Goal: Register for event/course

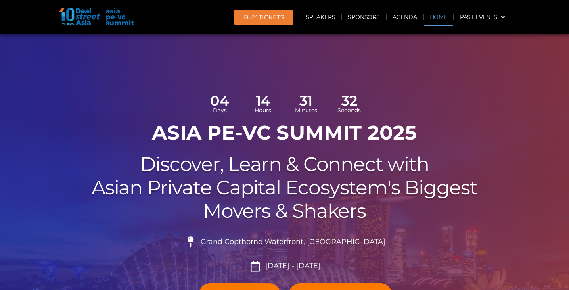
click at [432, 17] on link "Home" at bounding box center [438, 17] width 29 height 18
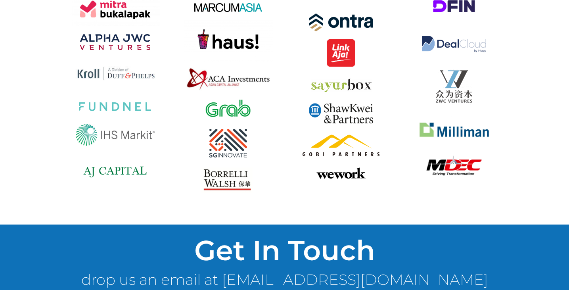
scroll to position [5815, 0]
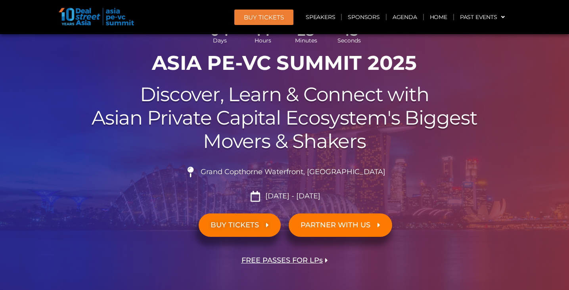
scroll to position [71, 0]
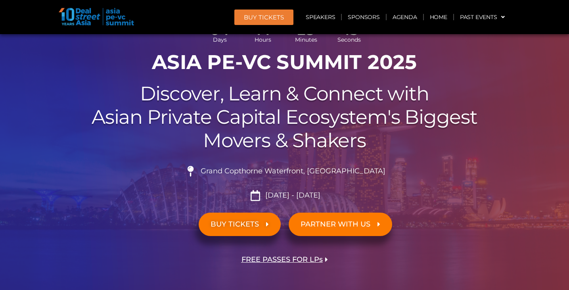
click at [267, 16] on span "BUY Tickets" at bounding box center [264, 17] width 40 height 6
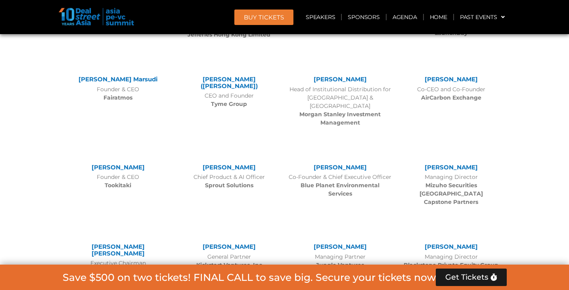
scroll to position [4489, 0]
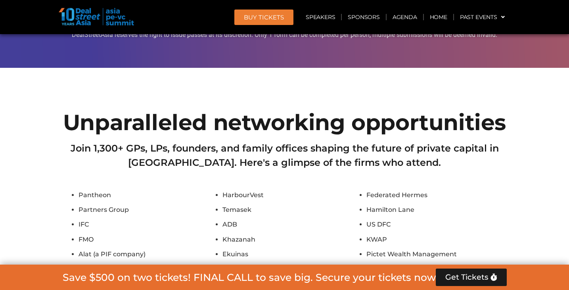
click at [457, 278] on span "Get Tickets" at bounding box center [466, 277] width 43 height 8
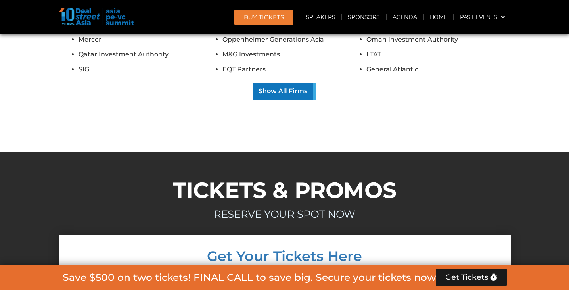
scroll to position [5003, 0]
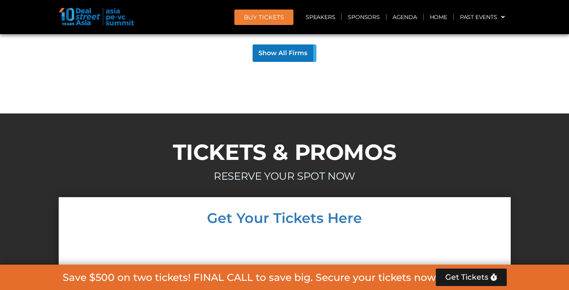
click at [325, 211] on h4 "Get Your Tickets Here" at bounding box center [285, 218] width 436 height 14
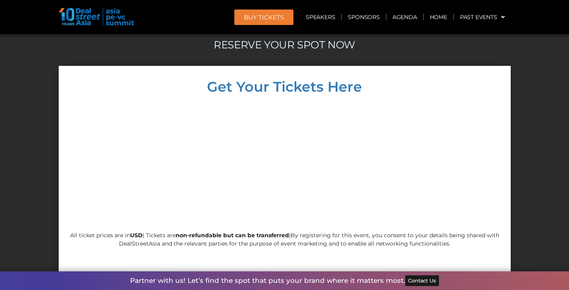
scroll to position [5134, 0]
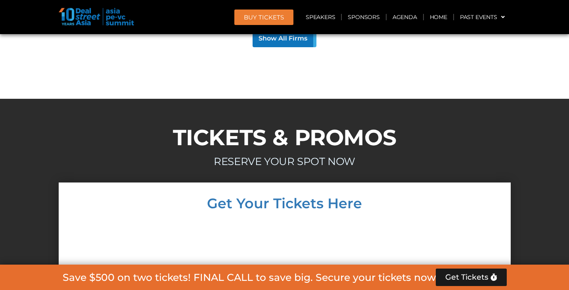
scroll to position [5003, 0]
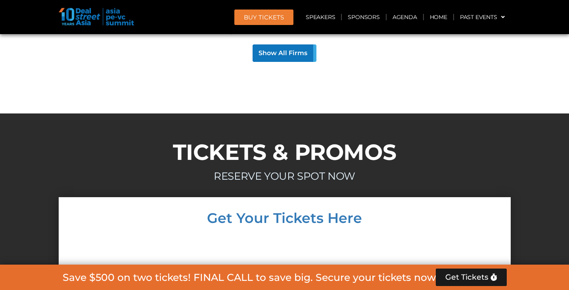
click at [345, 211] on h4 "Get Your Tickets Here" at bounding box center [285, 218] width 436 height 14
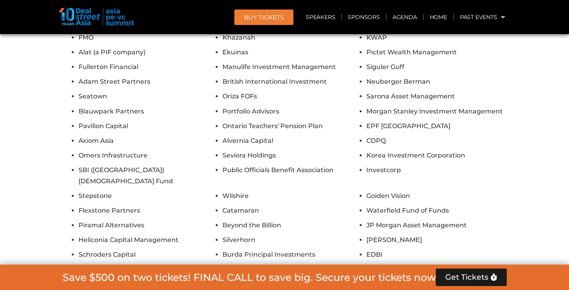
scroll to position [4689, 0]
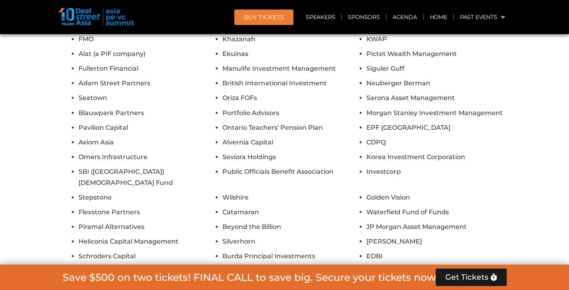
click at [286, 13] on link "BUY Tickets" at bounding box center [263, 17] width 59 height 15
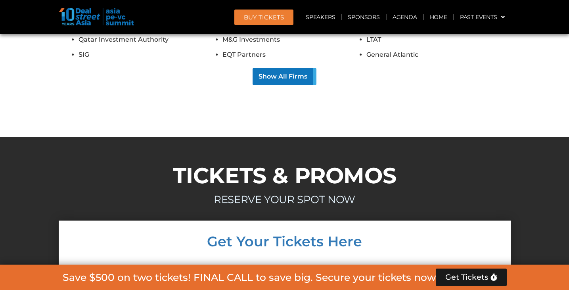
scroll to position [5003, 0]
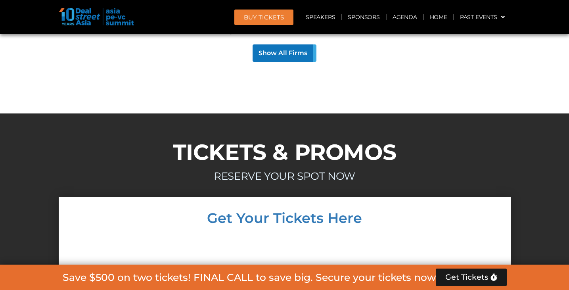
click at [267, 211] on h4 "Get Your Tickets Here" at bounding box center [285, 218] width 436 height 14
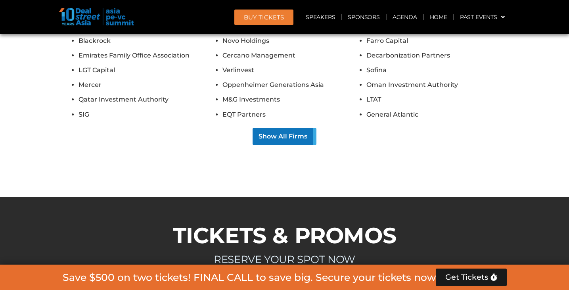
scroll to position [4964, 0]
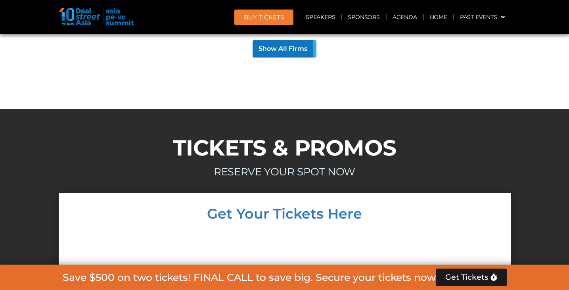
scroll to position [4546, 0]
